Goal: Information Seeking & Learning: Learn about a topic

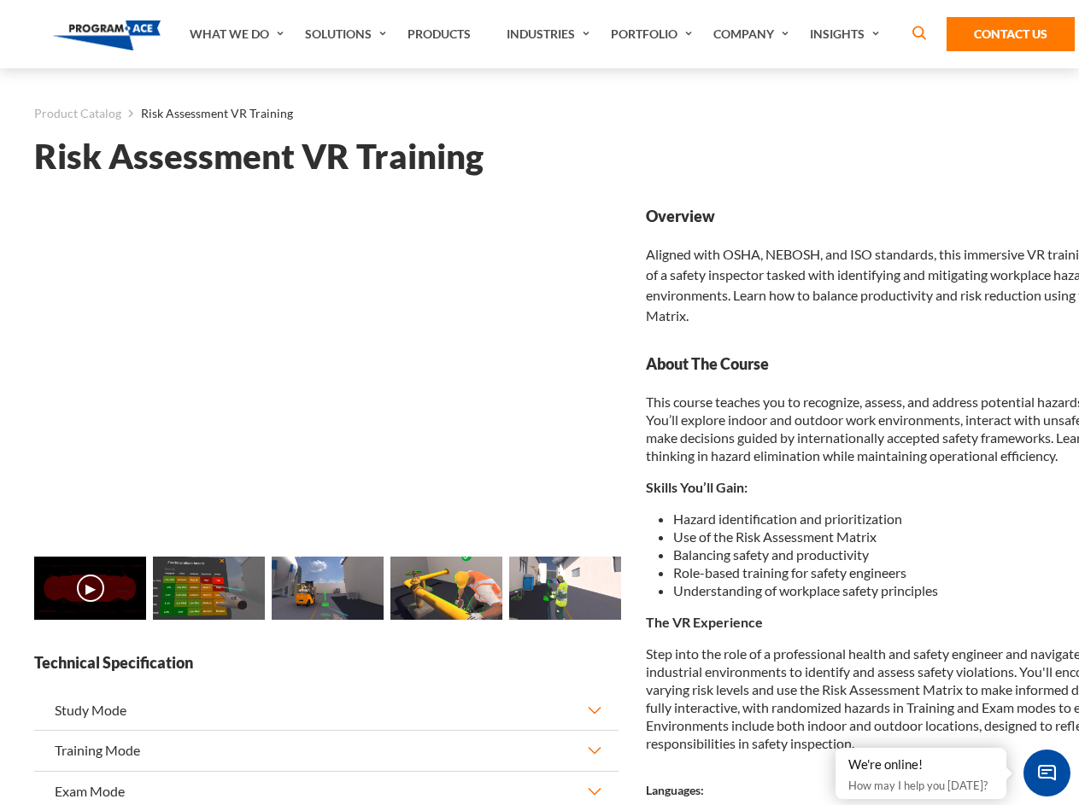
click at [348, 34] on link "Solutions" at bounding box center [347, 34] width 102 height 68
click at [0, 0] on div "AI & Computer Vision Solutions Computer Vision Quality Control AI tools for fas…" at bounding box center [0, 0] width 0 height 0
click at [0, 0] on div "AI & Computer Vision Solutions Virtual Training Solutions Virtual Tour Solution…" at bounding box center [0, 0] width 0 height 0
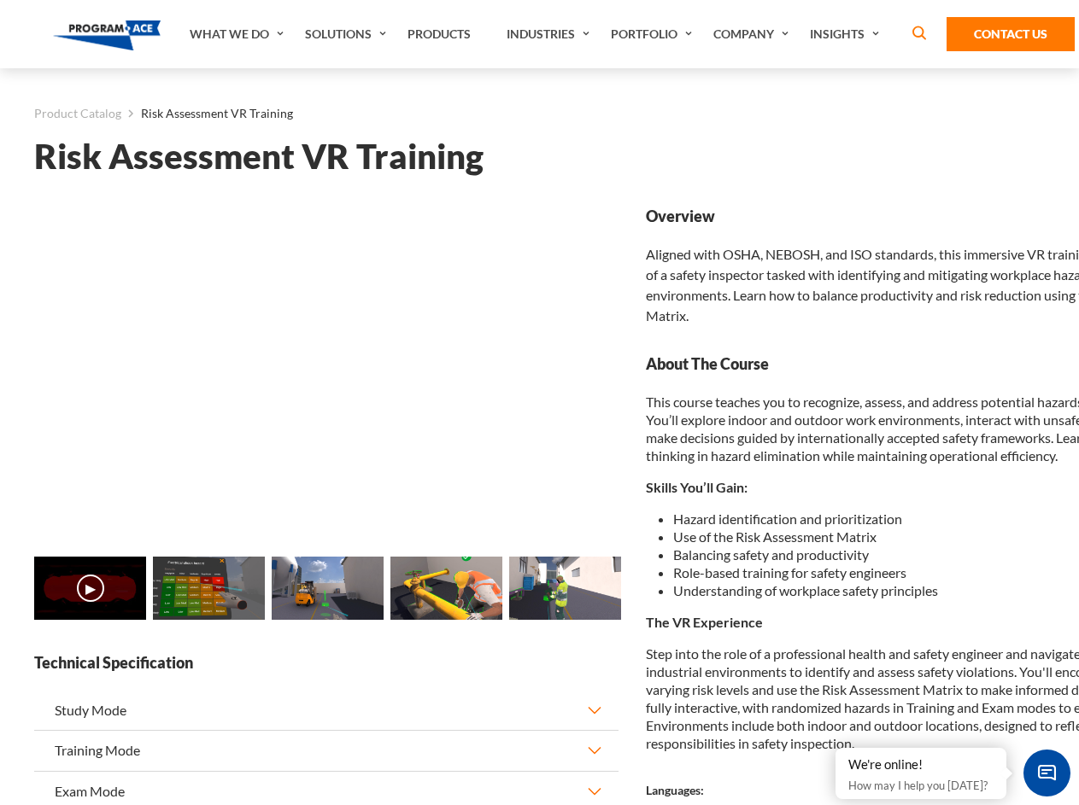
click at [0, 0] on div "AI & Computer Vision Solutions Virtual Training Solutions Virtual Tour Solution…" at bounding box center [0, 0] width 0 height 0
click at [0, 0] on div "AI & Computer Vision Solutions Computer Vision Quality Control AI tools for fas…" at bounding box center [0, 0] width 0 height 0
